Goal: Task Accomplishment & Management: Manage account settings

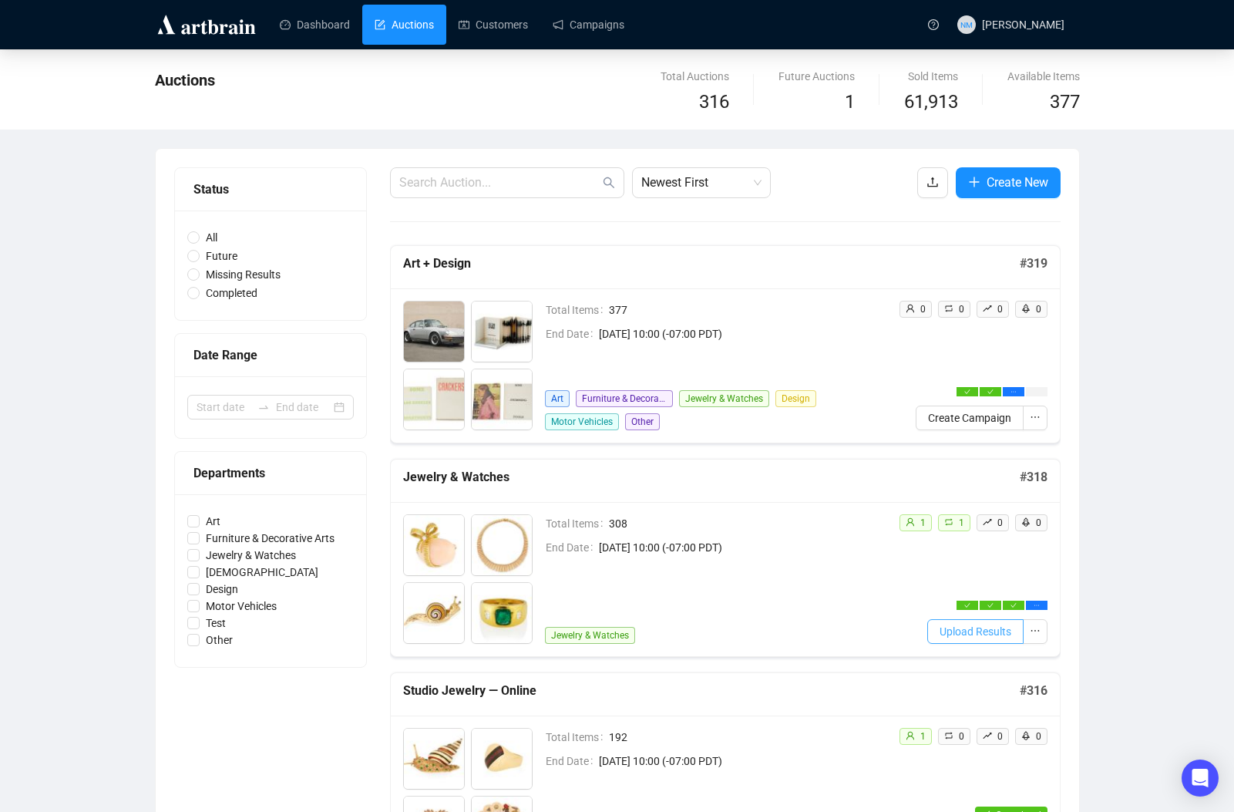
click at [989, 627] on span "Upload Results" at bounding box center [976, 631] width 72 height 17
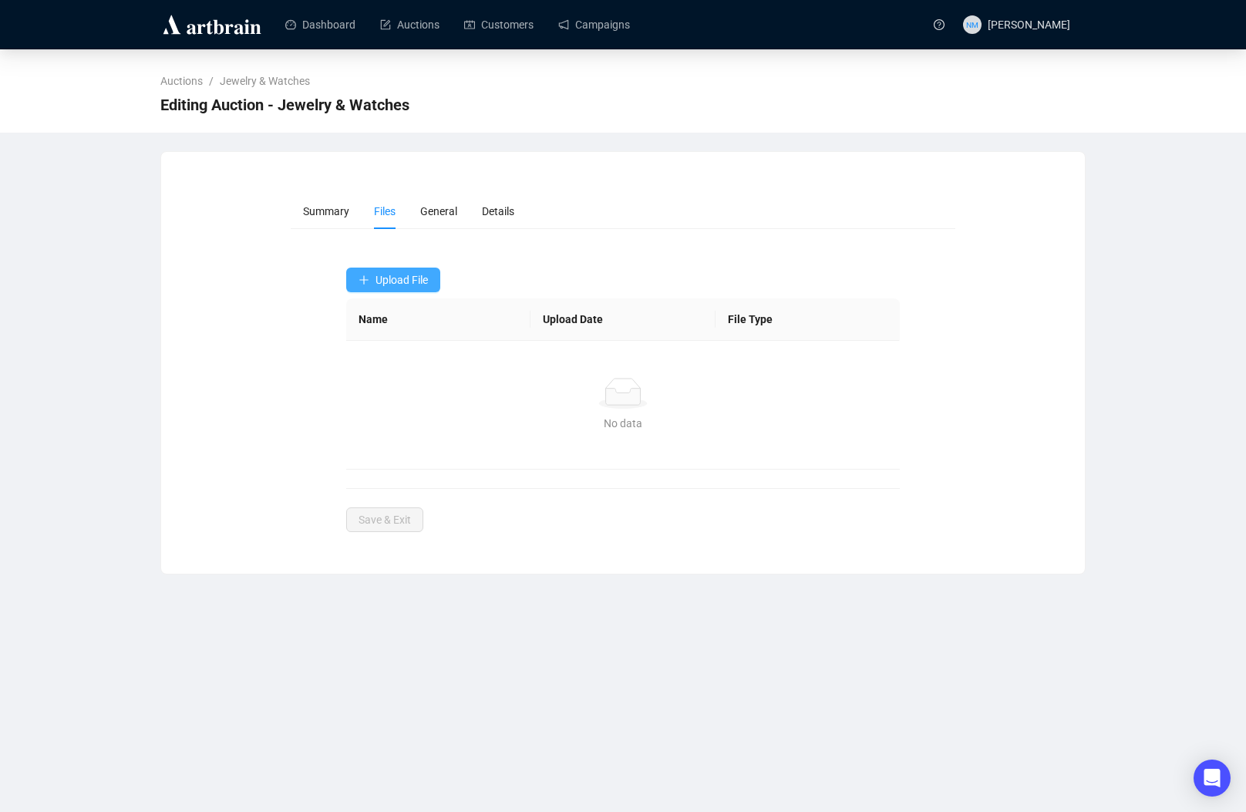
click at [399, 283] on span "Upload File" at bounding box center [401, 280] width 52 height 12
click at [393, 287] on button "Upload File" at bounding box center [393, 279] width 94 height 25
click at [384, 341] on span "Post-Sale" at bounding box center [394, 341] width 72 height 17
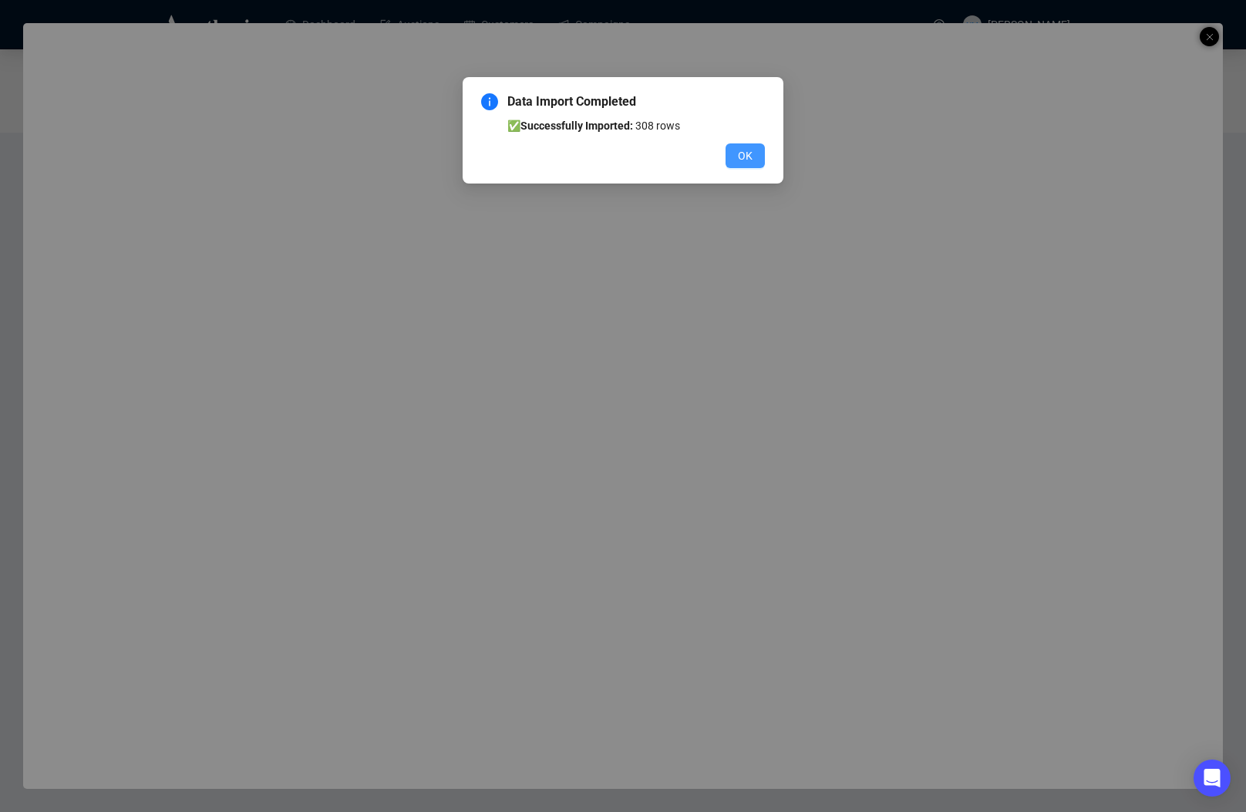
click at [746, 157] on span "OK" at bounding box center [745, 155] width 15 height 17
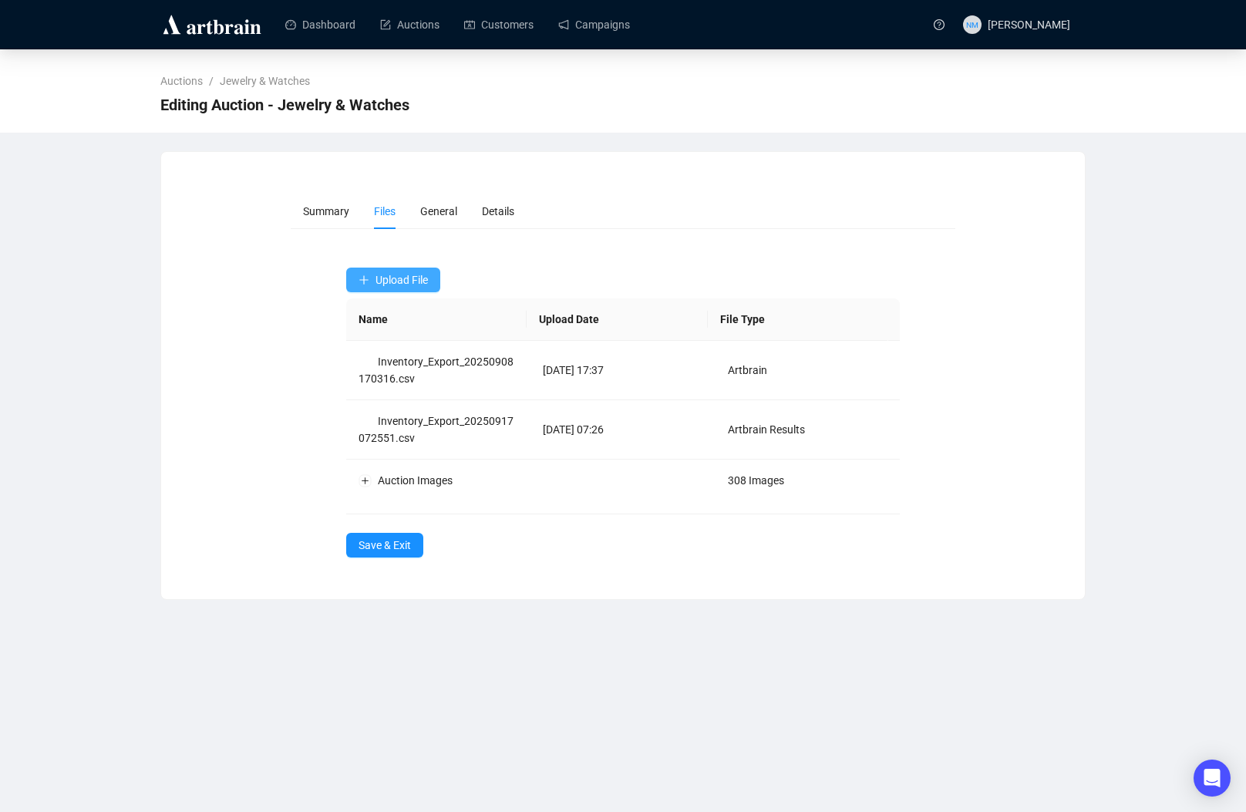
click at [426, 280] on span "Upload File" at bounding box center [401, 280] width 52 height 12
click at [389, 369] on span "Invaluable Bids" at bounding box center [394, 366] width 72 height 17
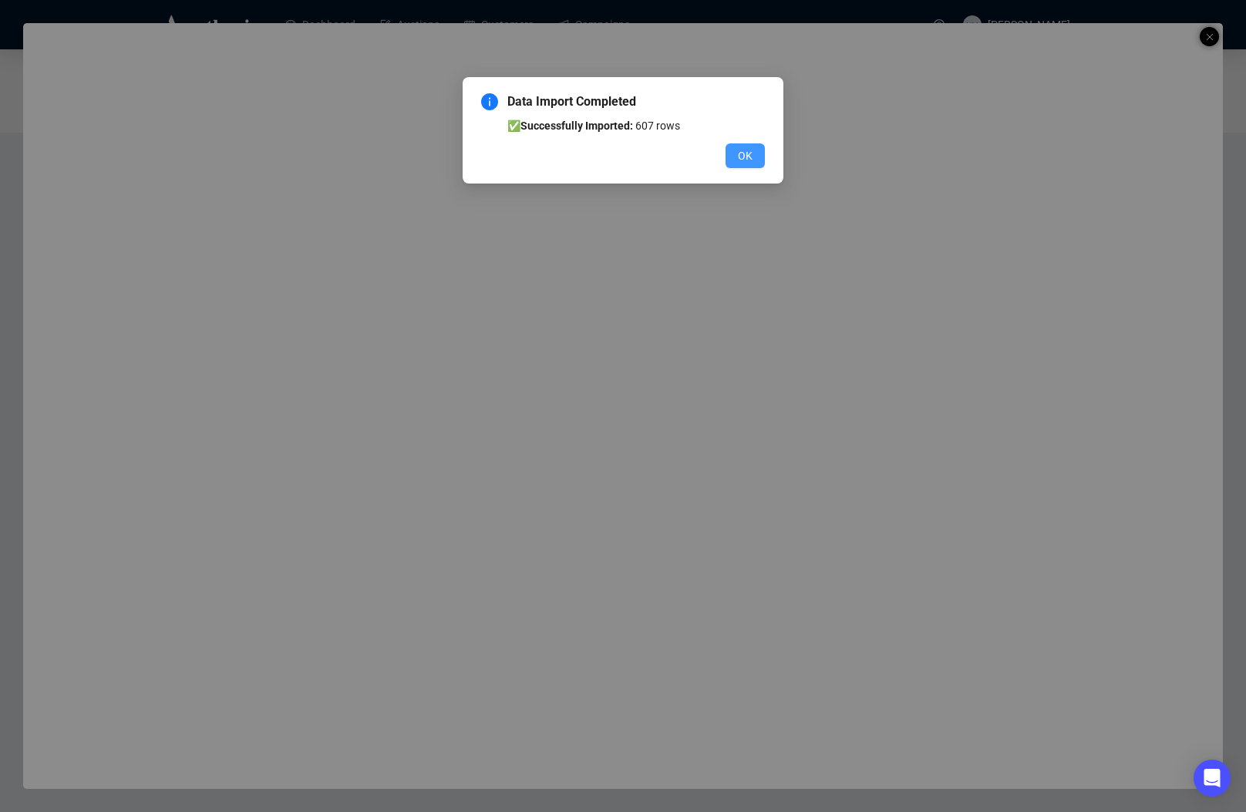
click at [752, 166] on button "OK" at bounding box center [744, 155] width 39 height 25
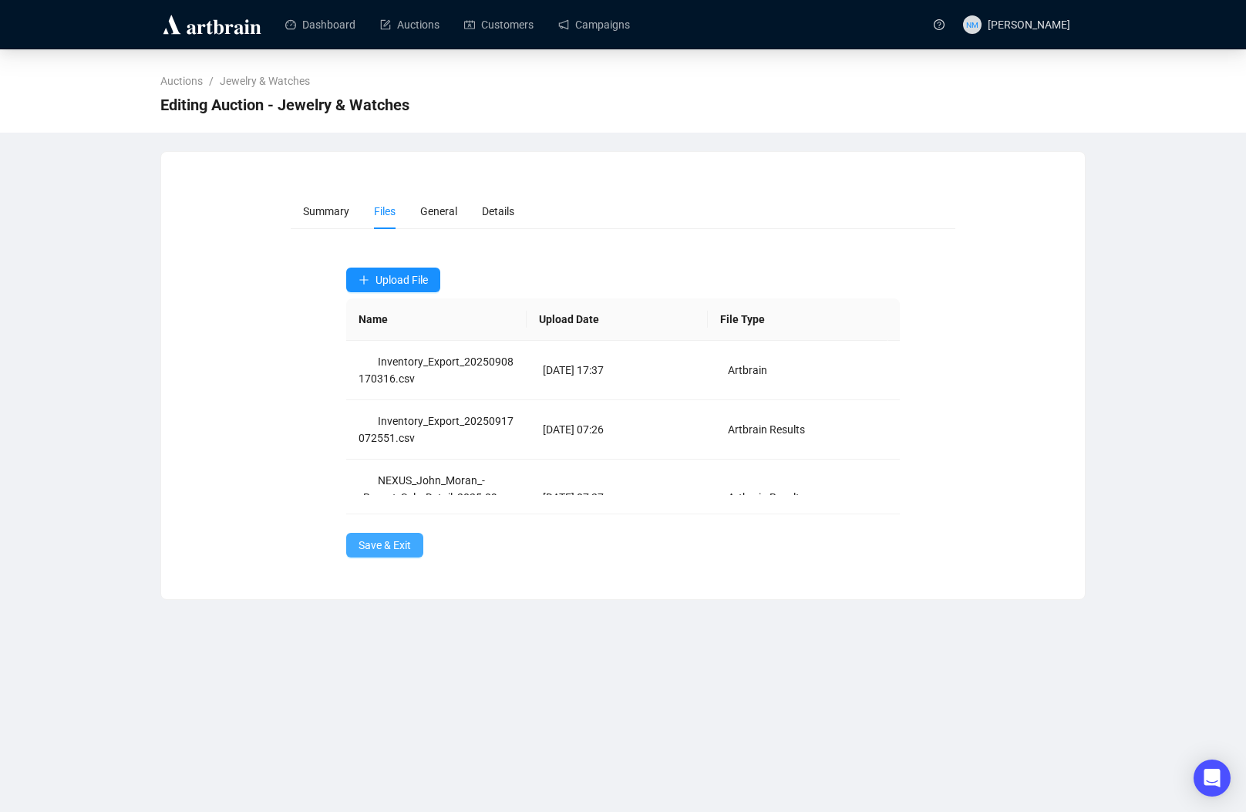
click at [391, 542] on span "Save & Exit" at bounding box center [384, 545] width 52 height 17
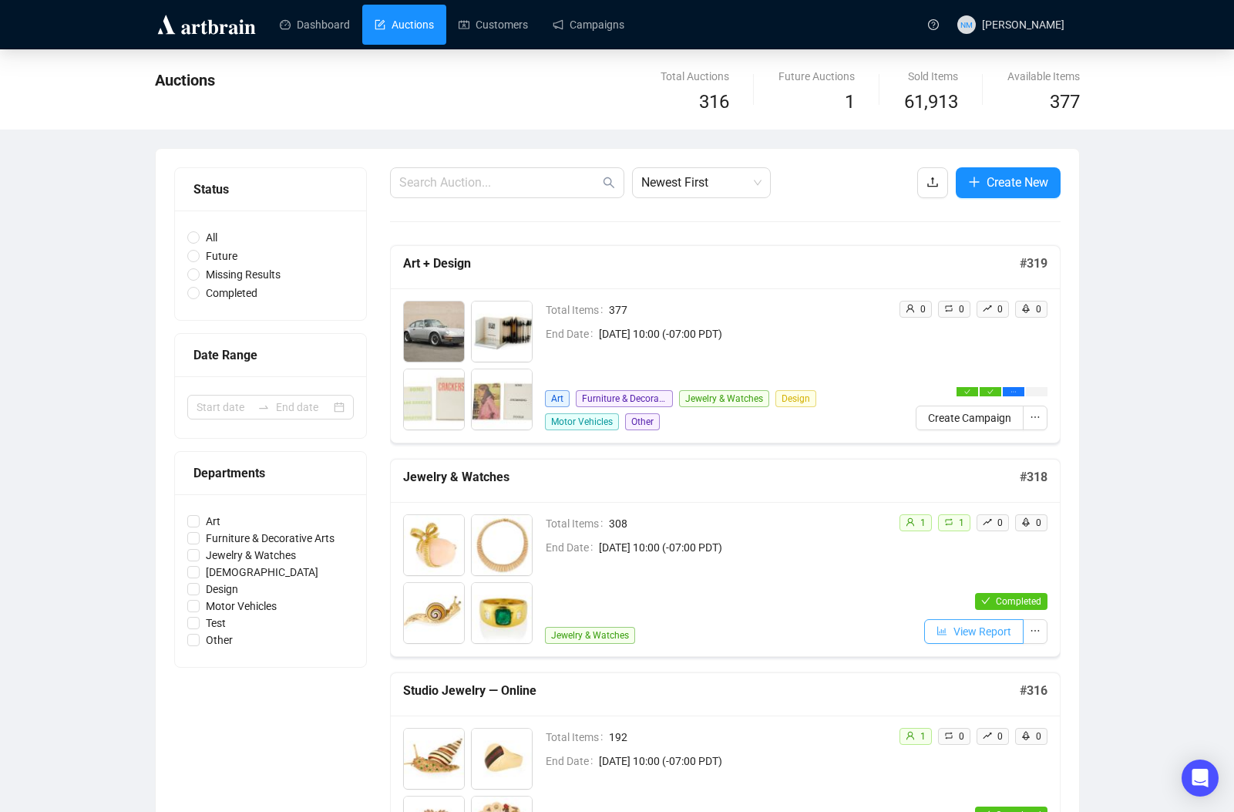
click at [967, 627] on span "View Report" at bounding box center [983, 631] width 58 height 17
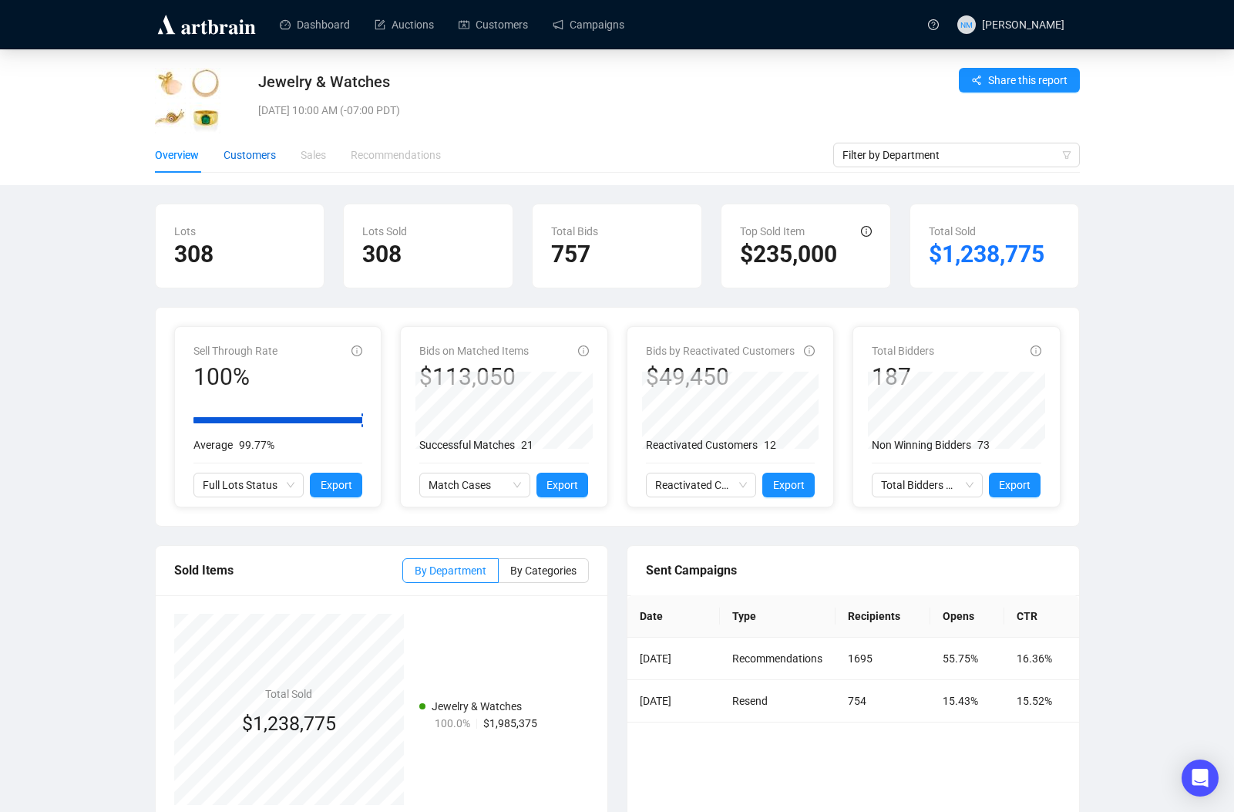
click at [253, 155] on div "Customers" at bounding box center [250, 154] width 52 height 17
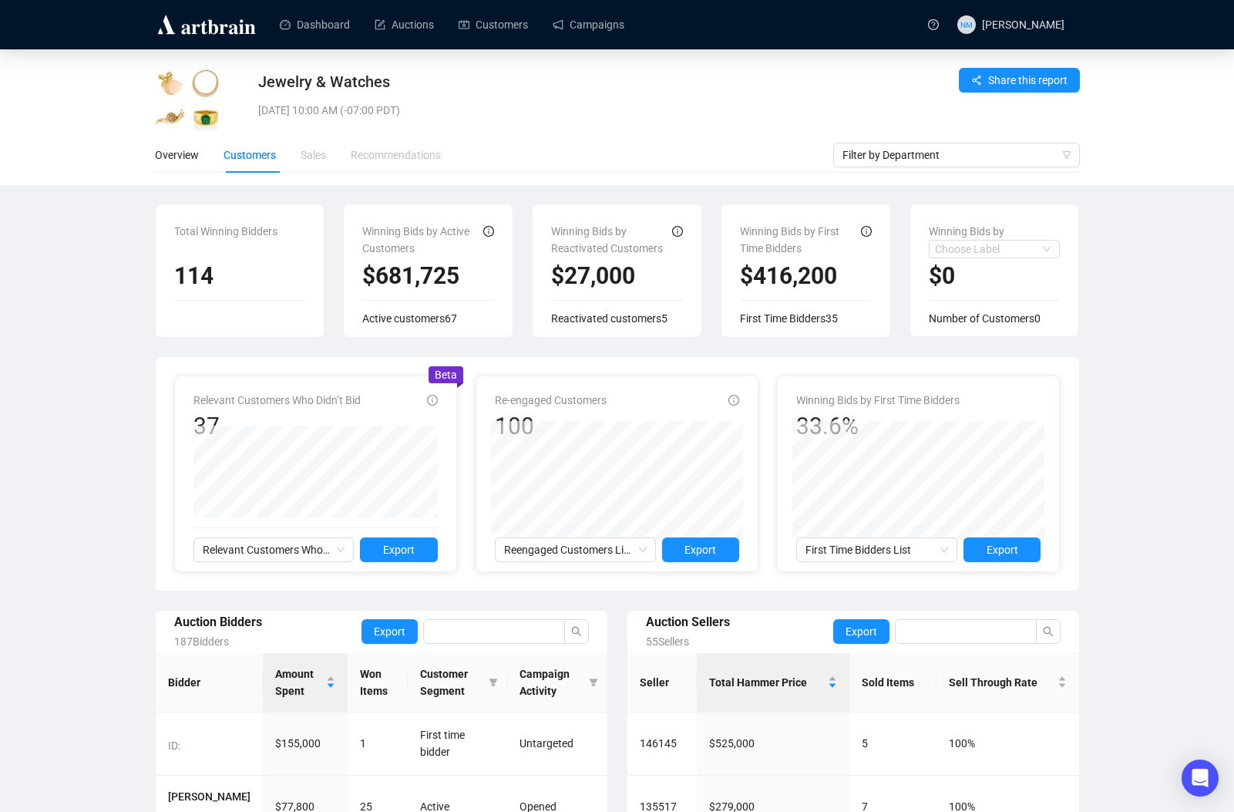
click at [669, 63] on div "Jewelry & Watches Tue, Sep 16, 2025 10:00 AM (-07:00 PDT) Share this report" at bounding box center [617, 98] width 925 height 79
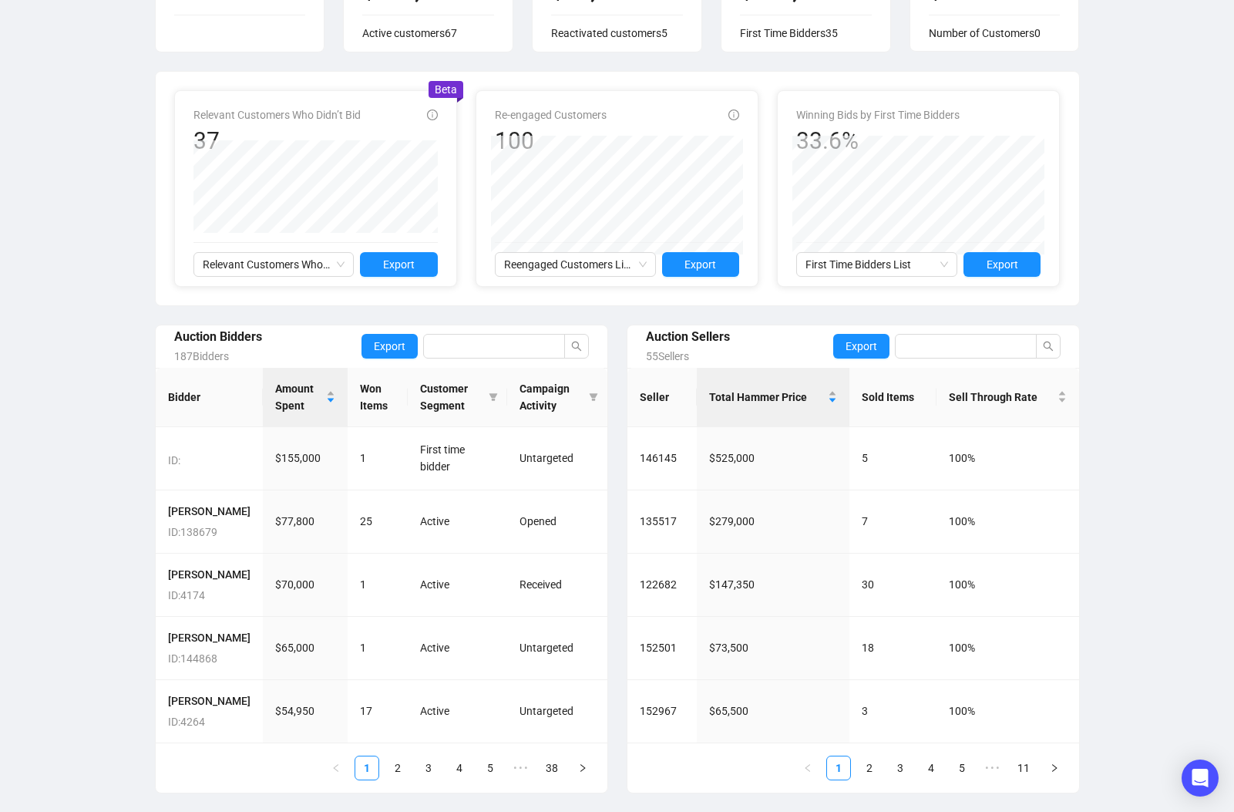
scroll to position [336, 0]
click at [395, 772] on link "2" at bounding box center [397, 767] width 23 height 23
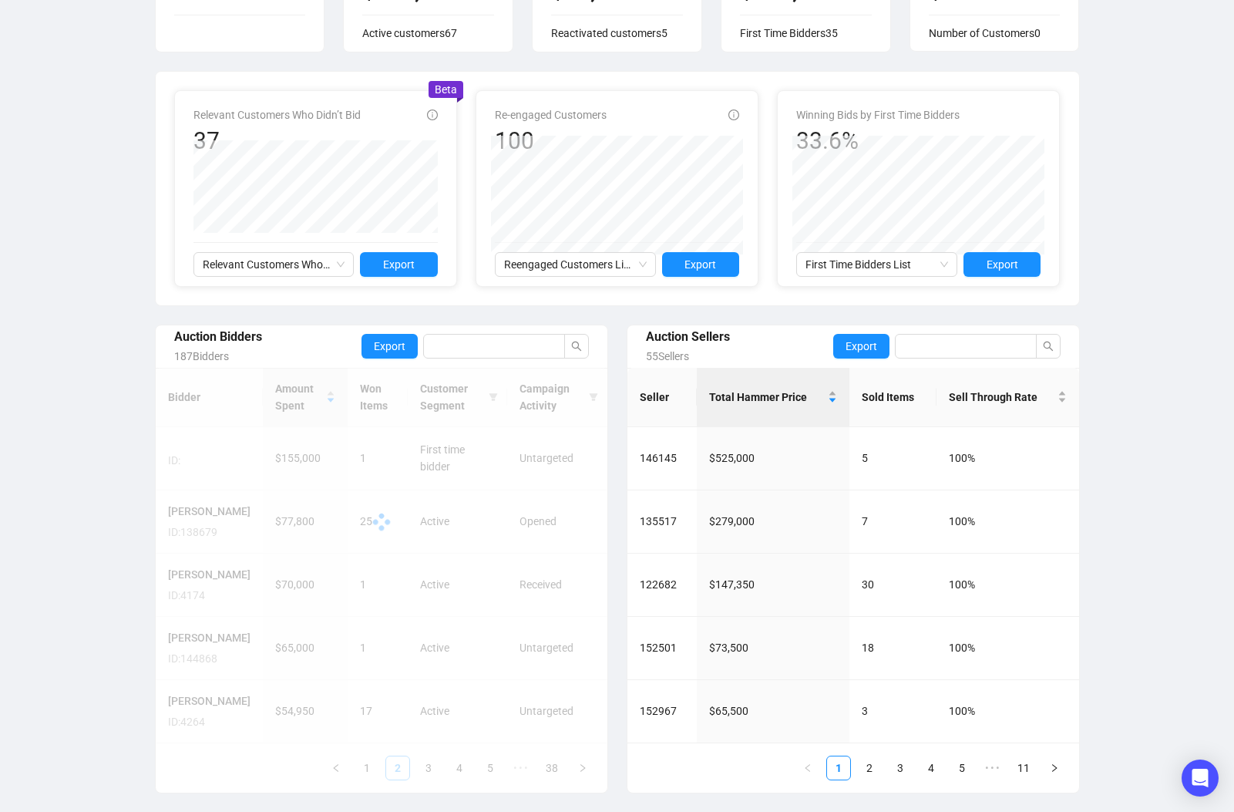
scroll to position [319, 0]
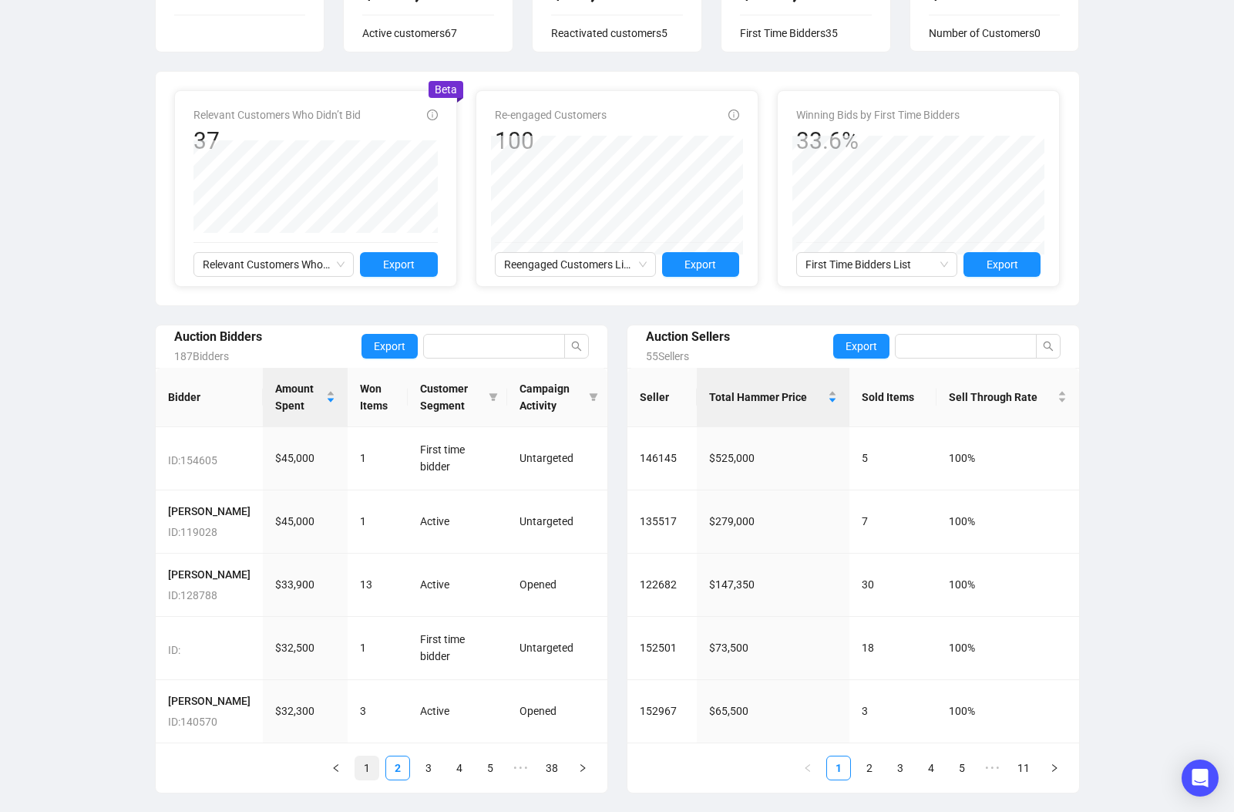
click at [368, 769] on link "1" at bounding box center [366, 767] width 23 height 23
